Goal: Use online tool/utility: Utilize a website feature to perform a specific function

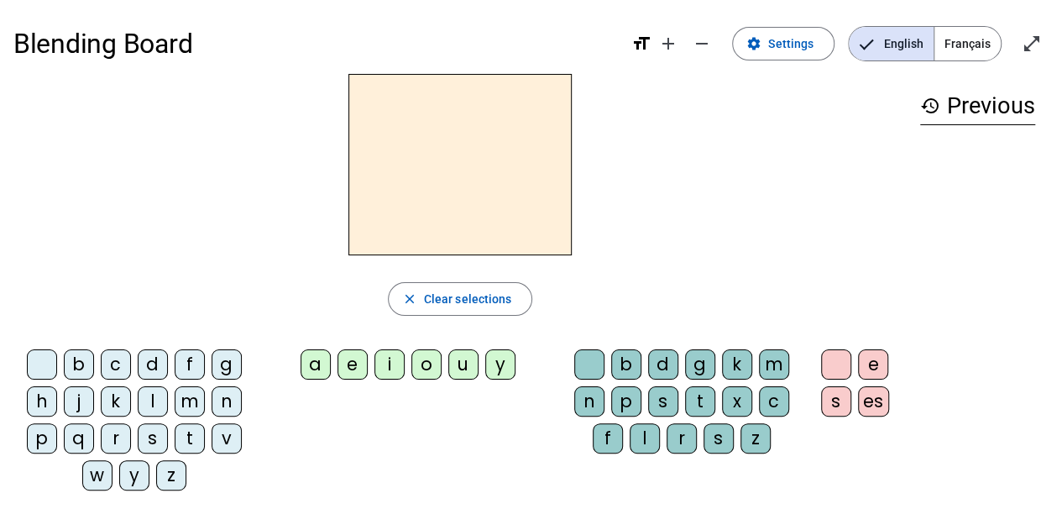
click at [73, 364] on div "b" at bounding box center [79, 364] width 30 height 30
click at [415, 357] on div "o" at bounding box center [426, 364] width 30 height 30
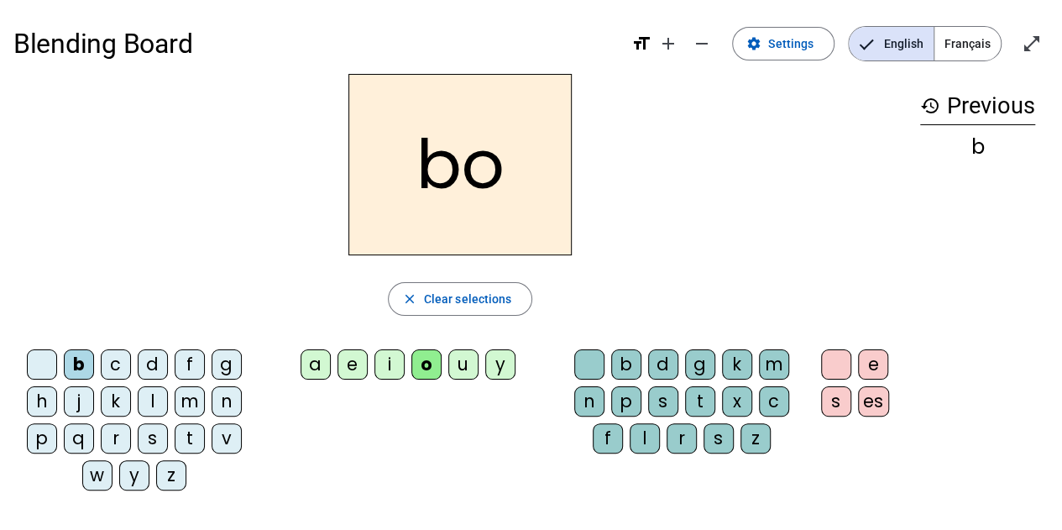
click at [649, 446] on div "l" at bounding box center [645, 438] width 30 height 30
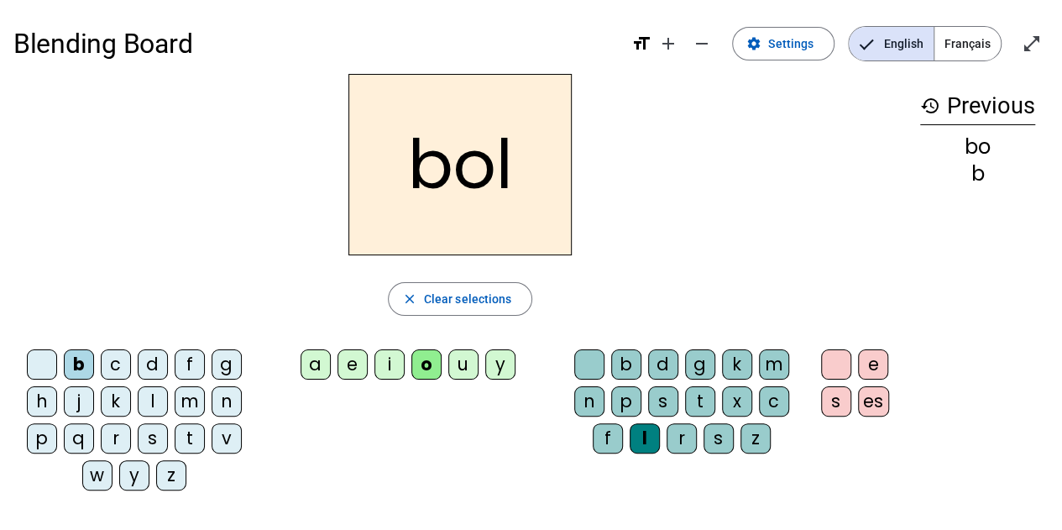
click at [151, 437] on div "s" at bounding box center [153, 438] width 30 height 30
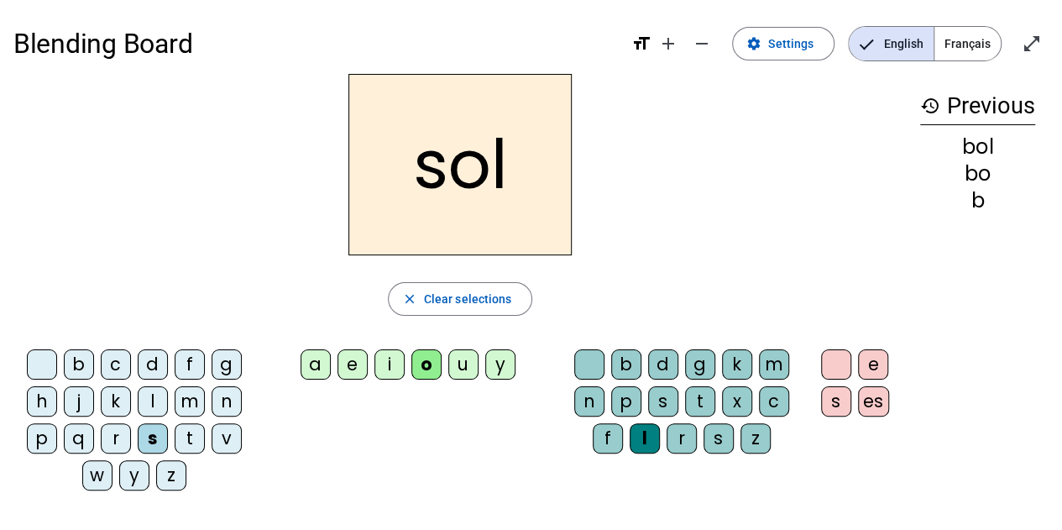
click at [393, 359] on div "i" at bounding box center [389, 364] width 30 height 30
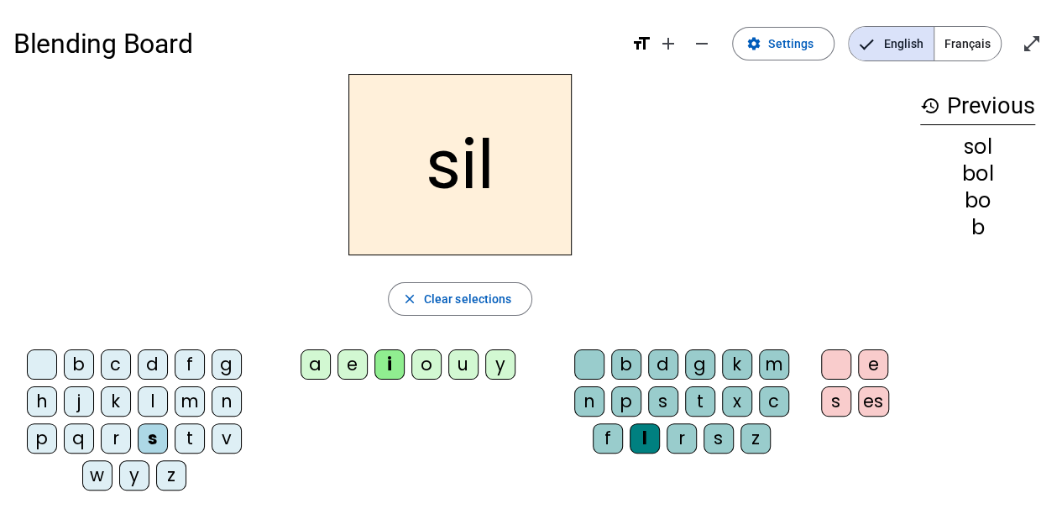
click at [589, 362] on div at bounding box center [589, 364] width 30 height 30
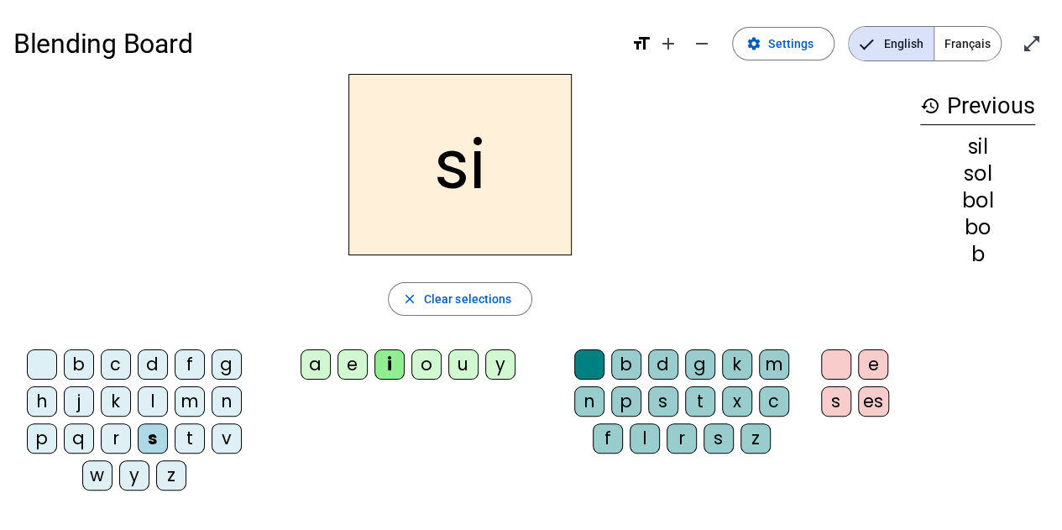
click at [218, 396] on div "n" at bounding box center [227, 401] width 30 height 30
click at [353, 366] on div "e" at bounding box center [353, 364] width 30 height 30
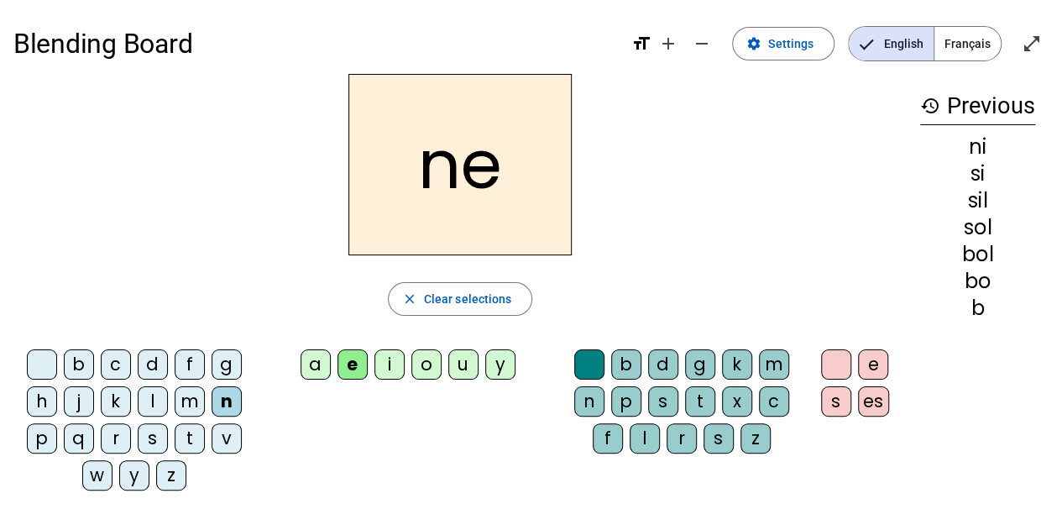
click at [148, 392] on div "l" at bounding box center [153, 401] width 30 height 30
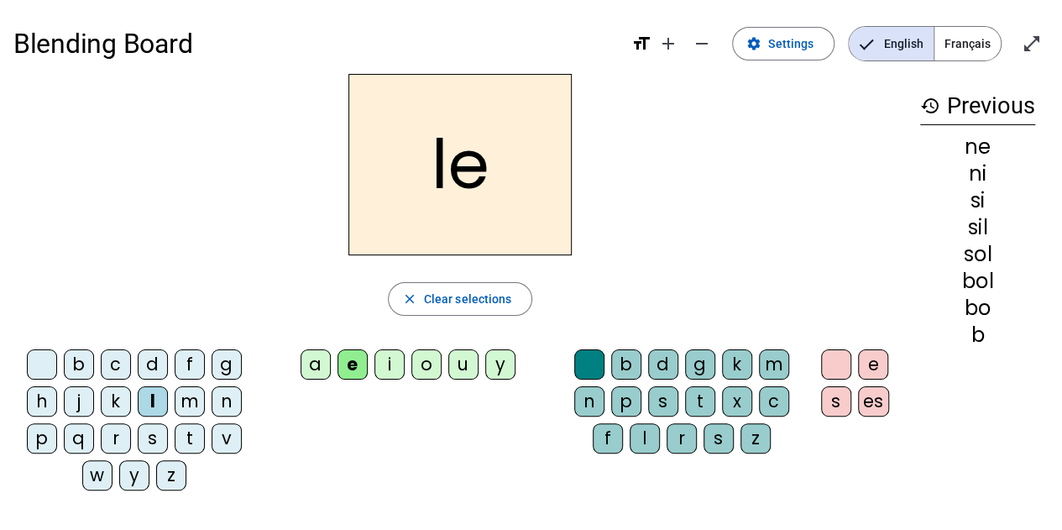
click at [326, 364] on div "a" at bounding box center [316, 364] width 30 height 30
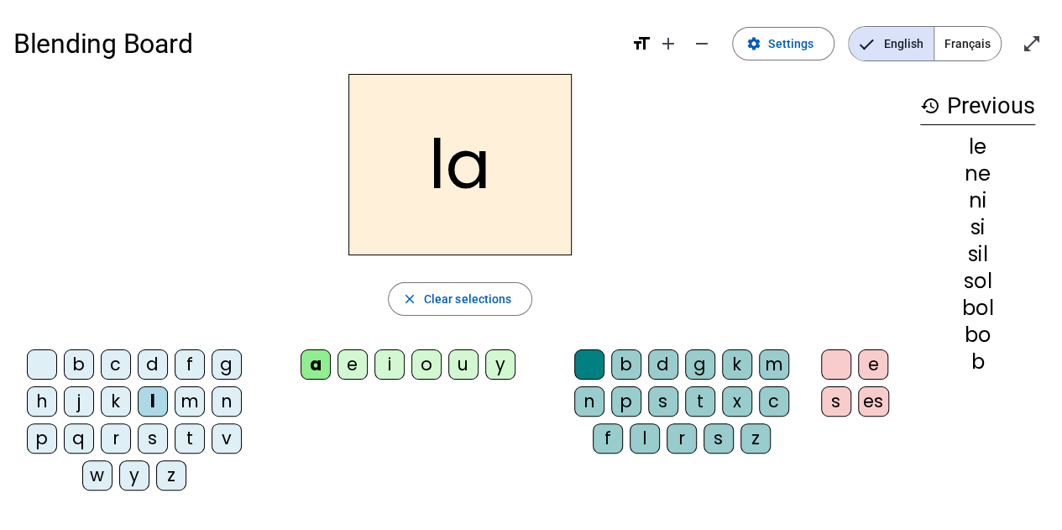
click at [228, 434] on div "v" at bounding box center [227, 438] width 30 height 30
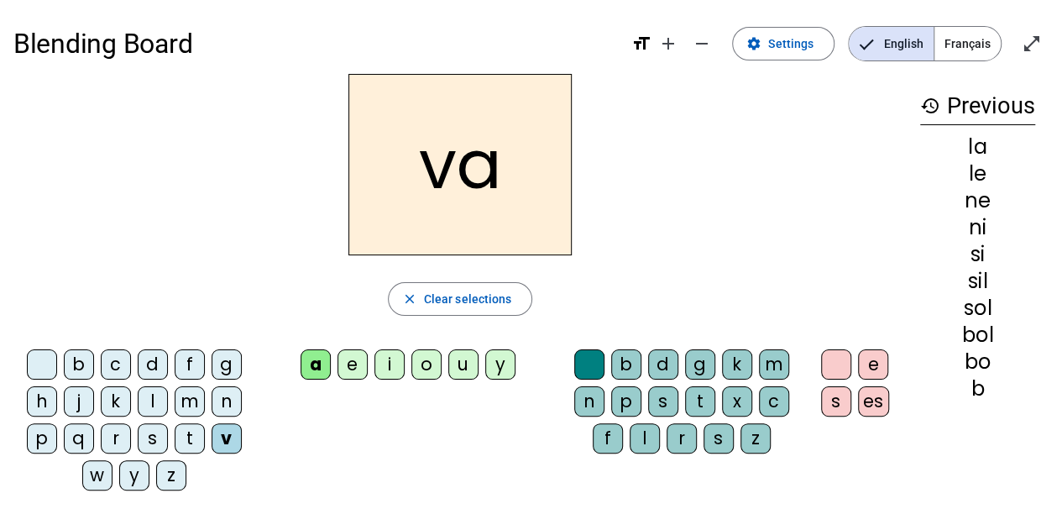
click at [183, 434] on div "t" at bounding box center [190, 438] width 30 height 30
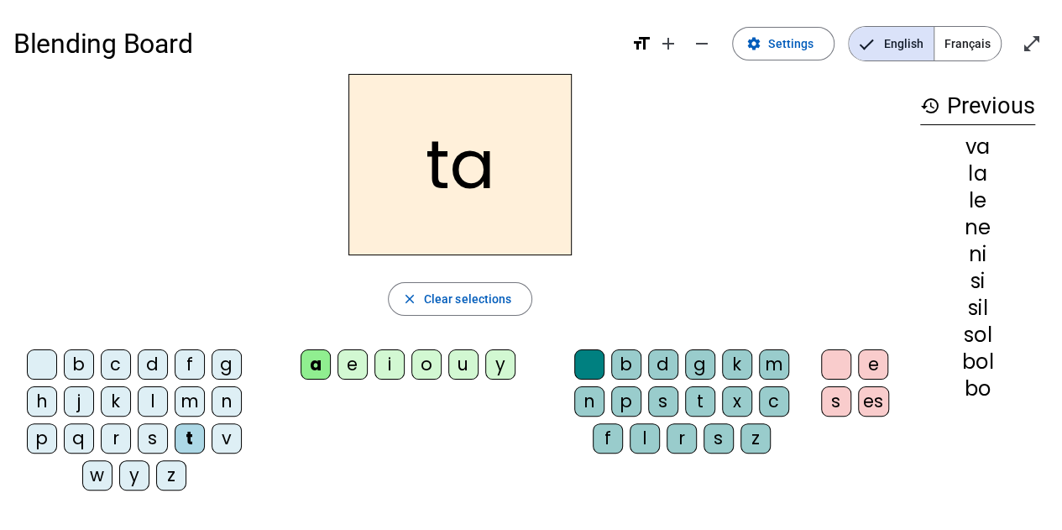
click at [183, 434] on div "t" at bounding box center [190, 438] width 30 height 30
click at [359, 367] on div "e" at bounding box center [353, 364] width 30 height 30
click at [160, 364] on div "d" at bounding box center [153, 364] width 30 height 30
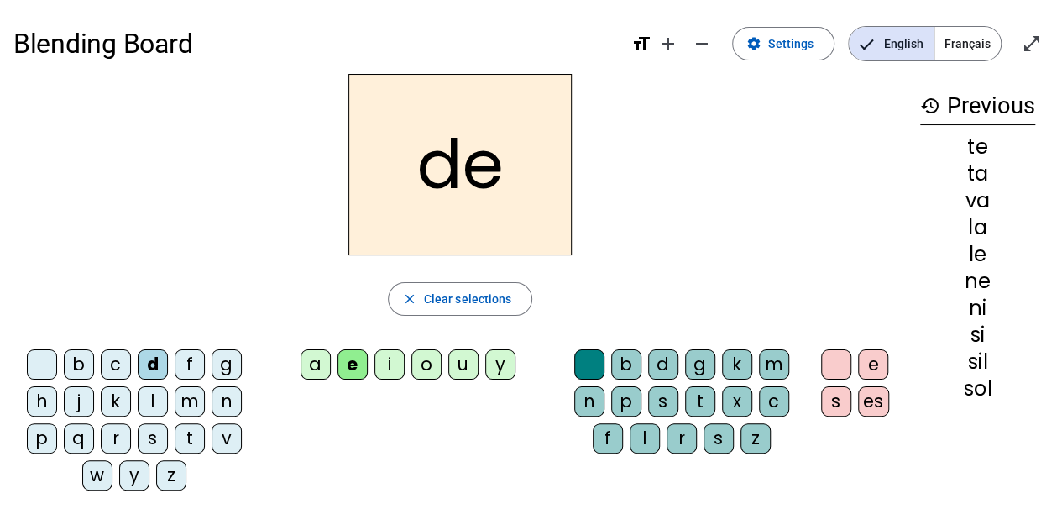
click at [190, 395] on div "m" at bounding box center [190, 401] width 30 height 30
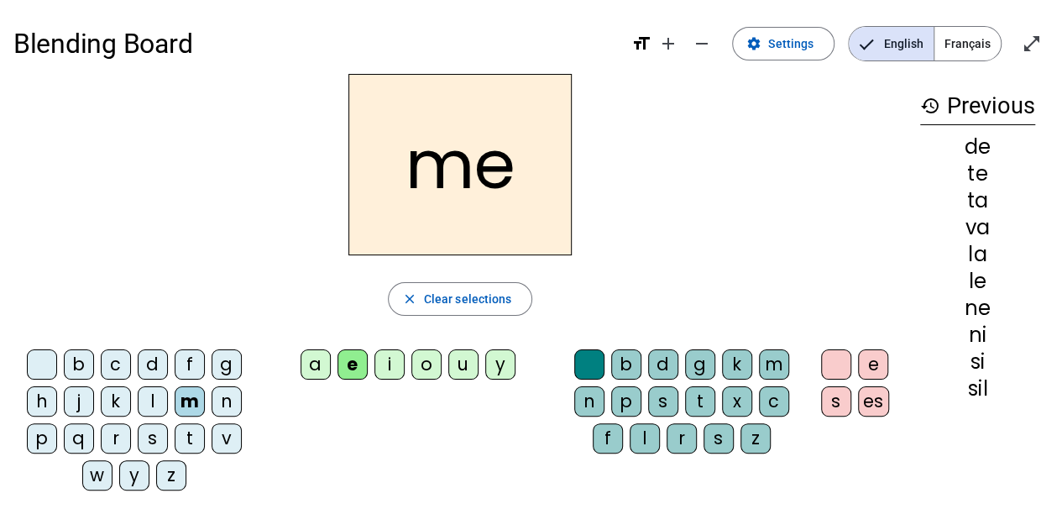
click at [325, 362] on div "a" at bounding box center [316, 364] width 30 height 30
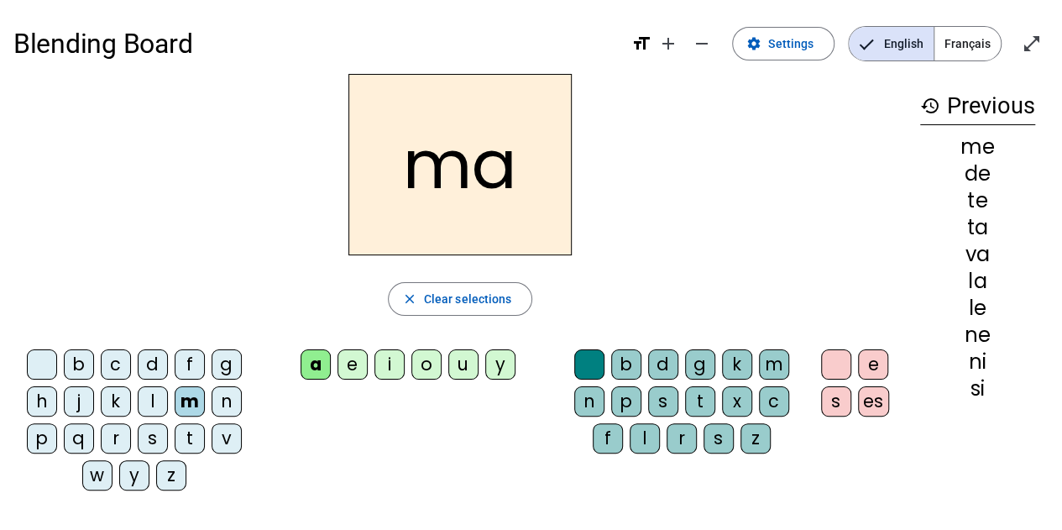
click at [645, 434] on div "l" at bounding box center [645, 438] width 30 height 30
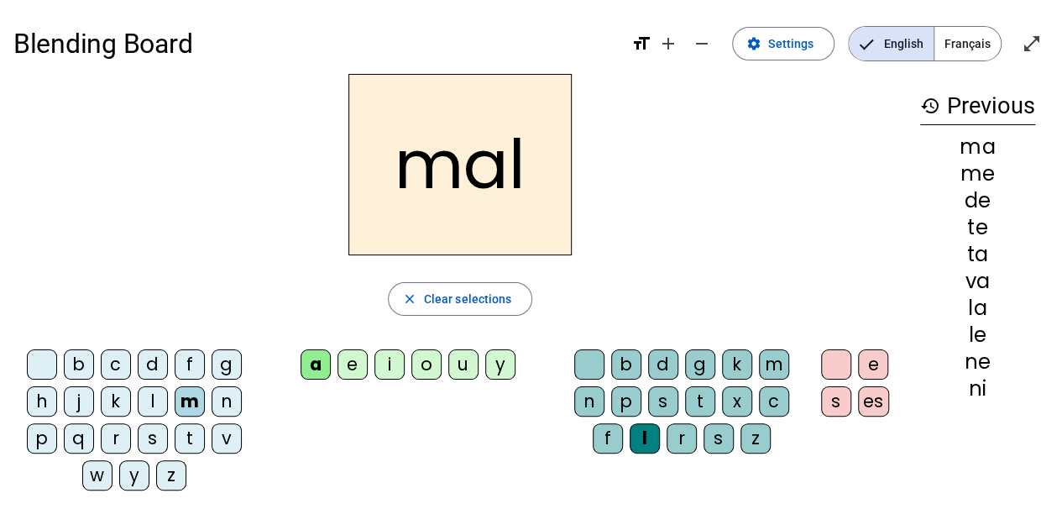
click at [84, 364] on div "b" at bounding box center [79, 364] width 30 height 30
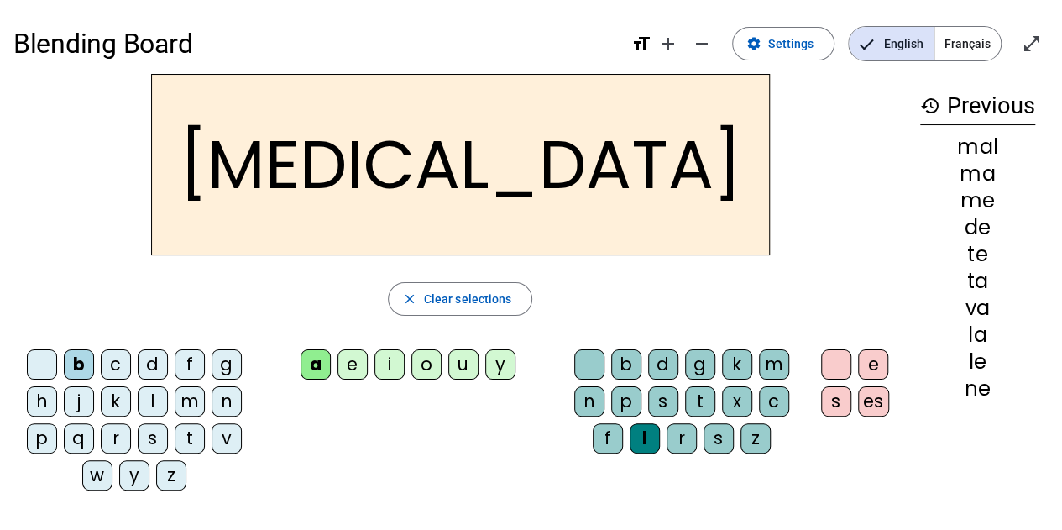
click at [774, 411] on div "c" at bounding box center [774, 401] width 30 height 30
